Goal: Information Seeking & Learning: Learn about a topic

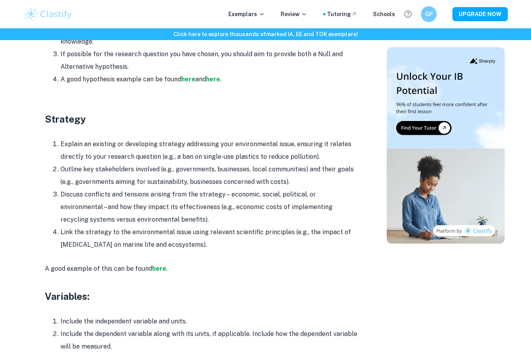
scroll to position [1243, 0]
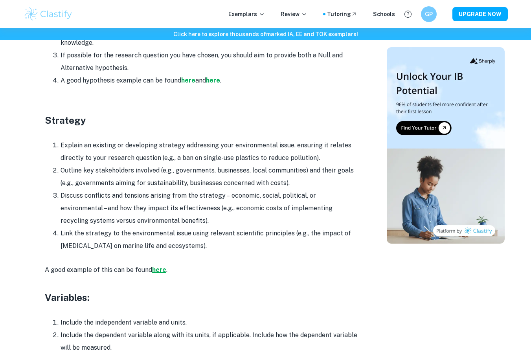
click at [157, 266] on strong "here" at bounding box center [159, 269] width 14 height 7
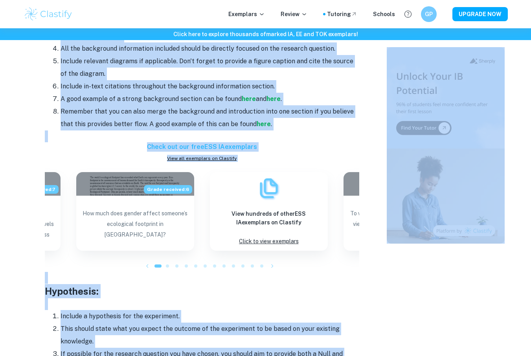
scroll to position [1021, 0]
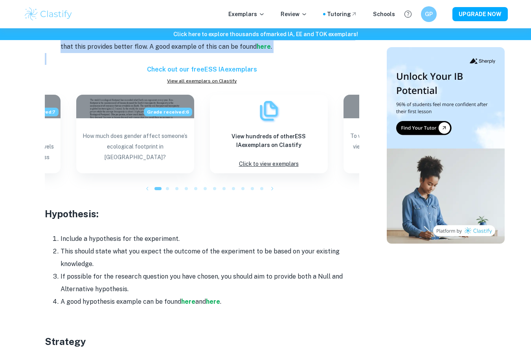
drag, startPoint x: 108, startPoint y: 83, endPoint x: 343, endPoint y: 48, distance: 237.9
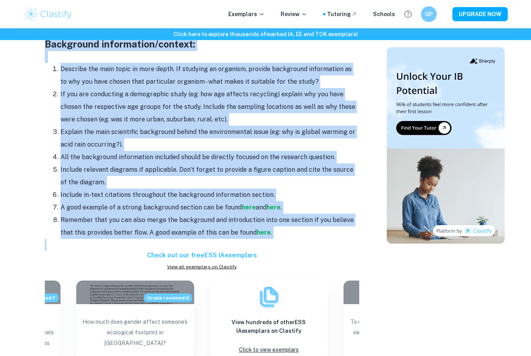
scroll to position [819, 0]
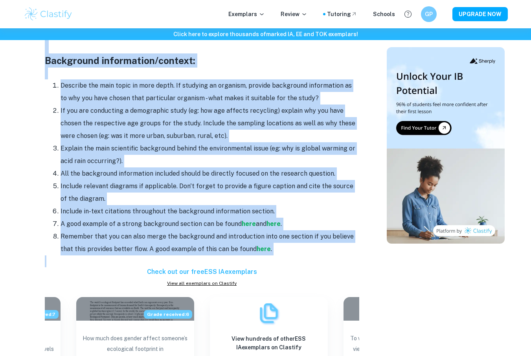
copy div "ESS IA Format and Structure Title page: Write Environmental Systems and Societi…"
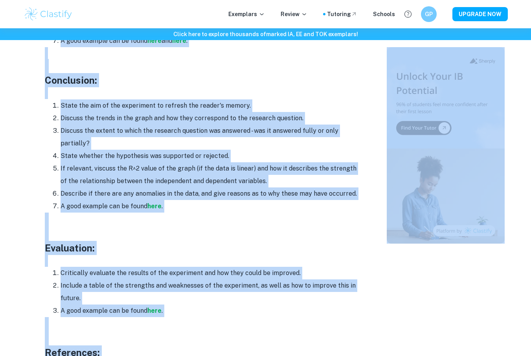
scroll to position [2136, 0]
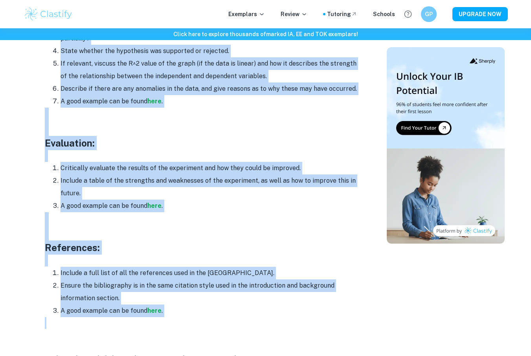
drag, startPoint x: 42, startPoint y: 88, endPoint x: 199, endPoint y: 303, distance: 266.5
copy div "Hypothesis: Include a hypothesis for the experiment. This should state what you…"
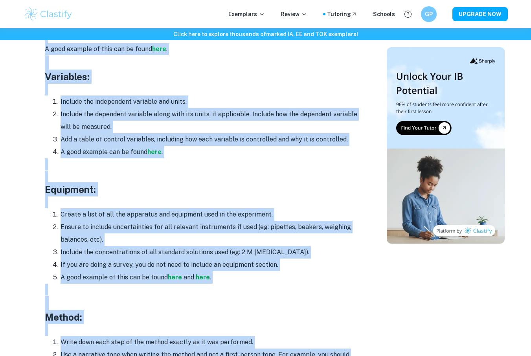
scroll to position [1009, 0]
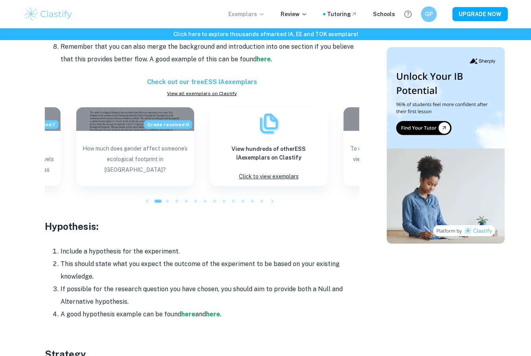
click at [251, 11] on p "Exemplars" at bounding box center [246, 14] width 37 height 9
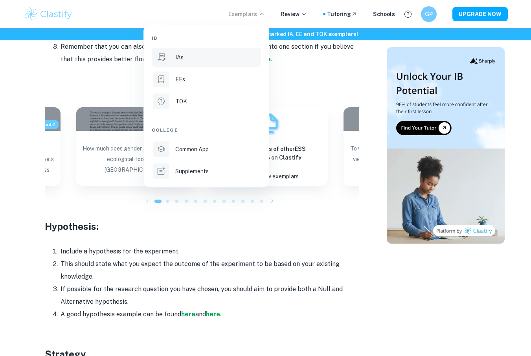
click at [206, 56] on div "IAs" at bounding box center [217, 57] width 84 height 9
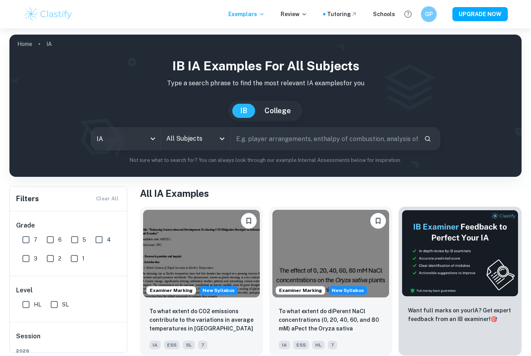
click at [273, 140] on input "text" at bounding box center [325, 139] width 188 height 22
type input "Ess"
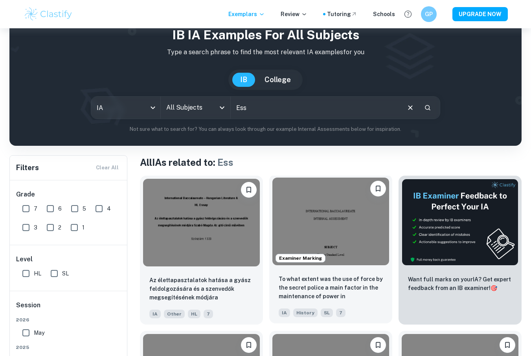
scroll to position [43, 0]
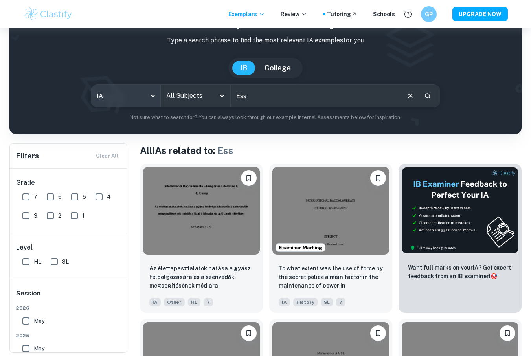
click at [130, 96] on body "We value your privacy We use cookies to enhance your browsing experience, serve…" at bounding box center [265, 163] width 531 height 356
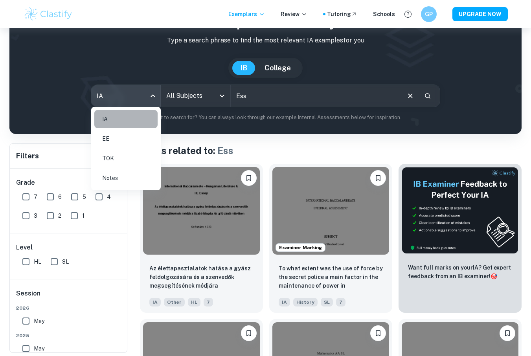
click at [131, 119] on li "IA" at bounding box center [125, 119] width 63 height 18
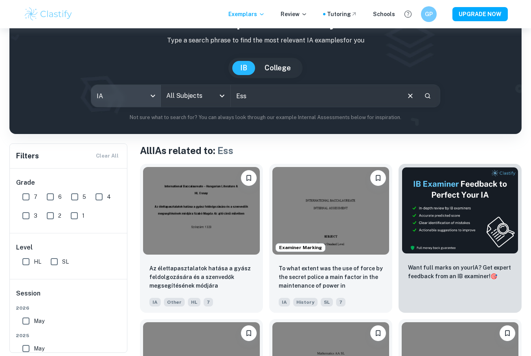
click at [199, 99] on input "All Subjects" at bounding box center [189, 95] width 51 height 15
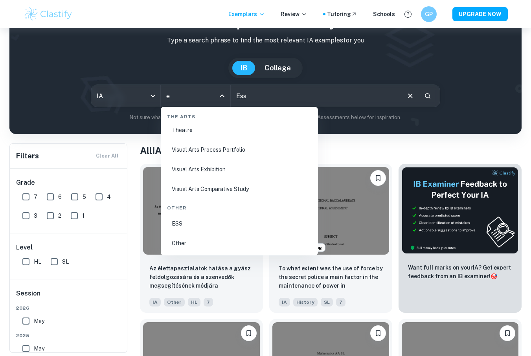
scroll to position [812, 0]
click at [190, 227] on li "ESS" at bounding box center [239, 224] width 151 height 18
type input "ESS"
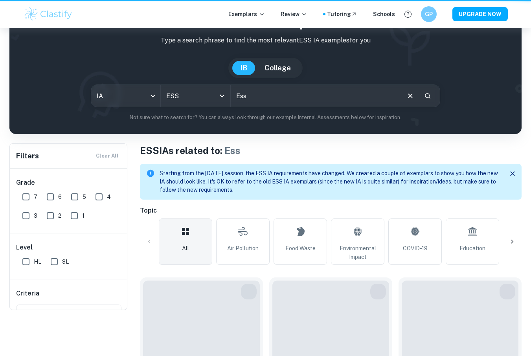
click at [264, 78] on div "IB College" at bounding box center [265, 68] width 74 height 20
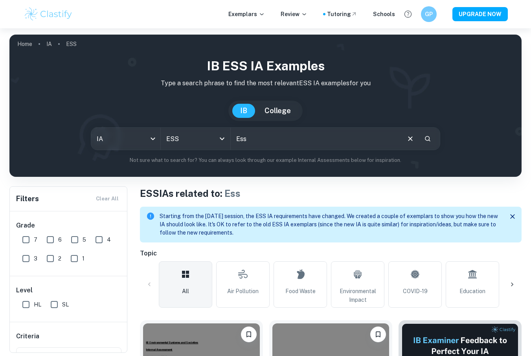
click at [254, 145] on input "Ess" at bounding box center [315, 139] width 169 height 22
type input "E"
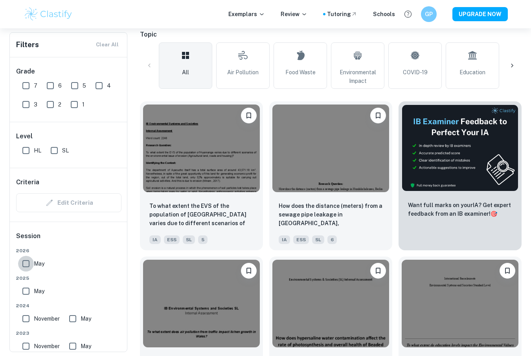
click at [24, 263] on input "May" at bounding box center [26, 264] width 16 height 16
checkbox input "true"
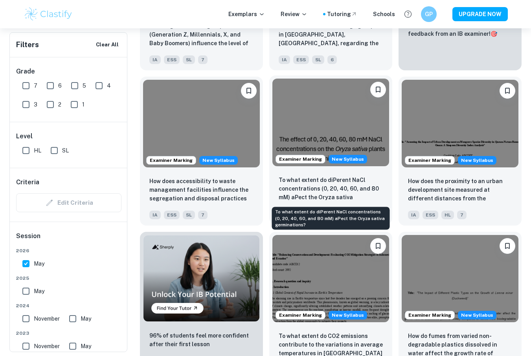
scroll to position [413, 0]
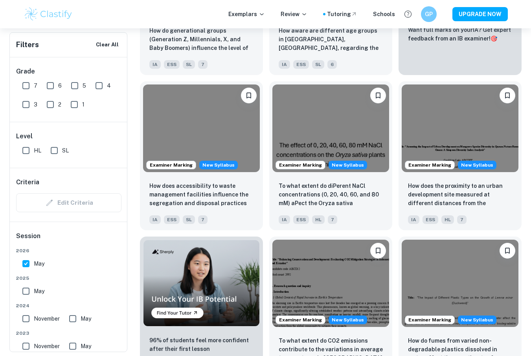
click at [24, 290] on input "May" at bounding box center [26, 292] width 16 height 16
checkbox input "true"
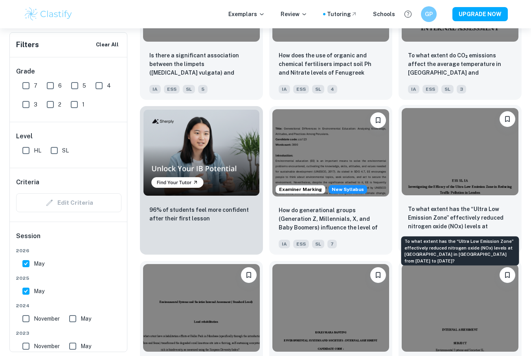
scroll to position [530, 0]
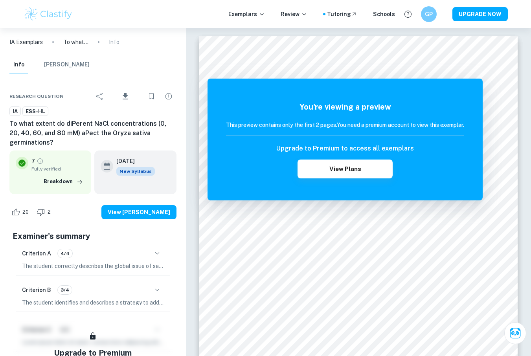
click at [155, 290] on icon "button" at bounding box center [157, 289] width 9 height 9
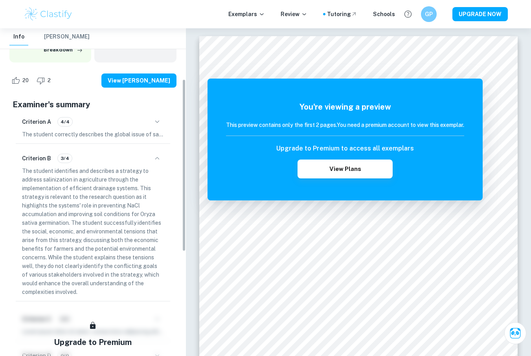
scroll to position [145, 0]
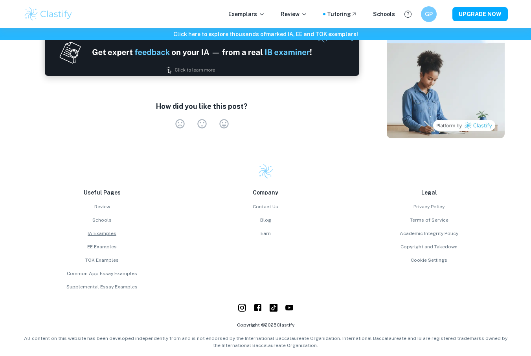
scroll to position [1975, 0]
